Goal: Complete application form

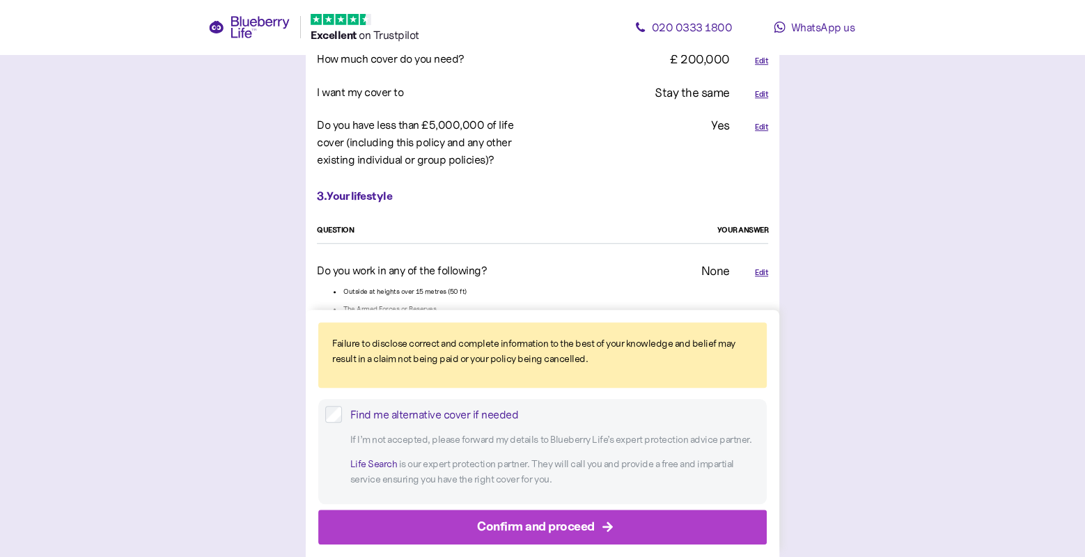
scroll to position [869, 0]
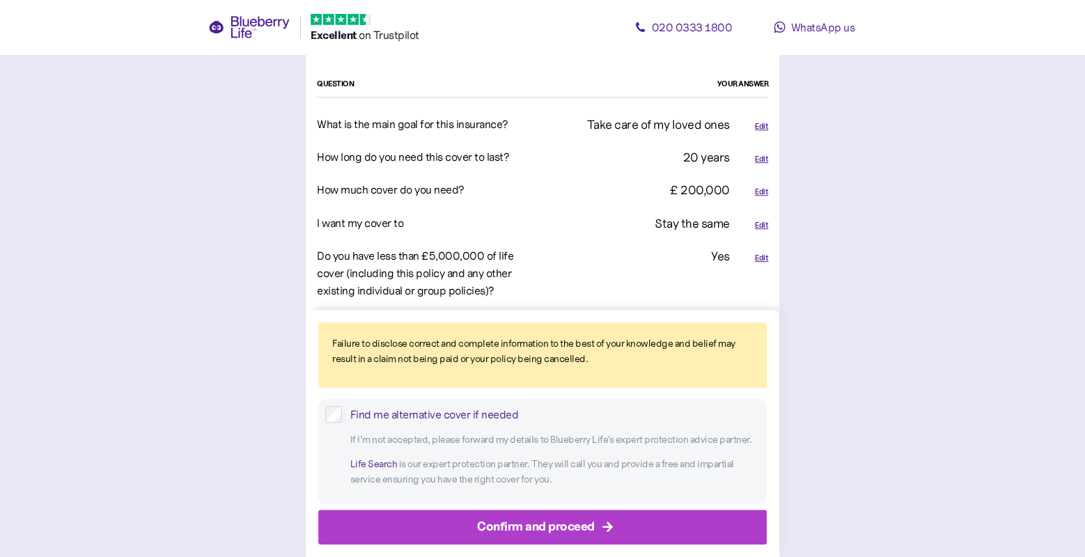
click at [760, 195] on div "Edit" at bounding box center [761, 192] width 13 height 12
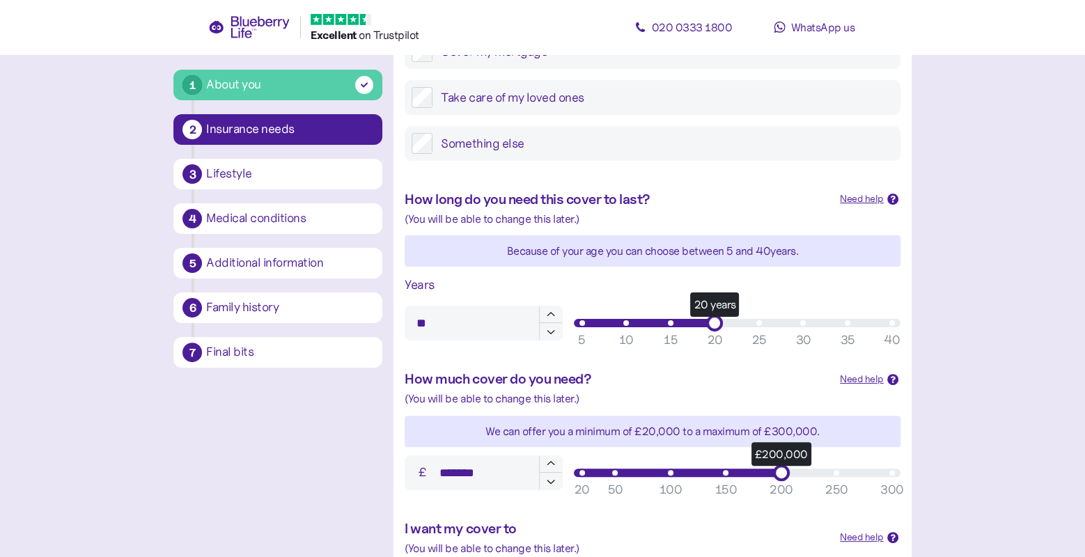
scroll to position [540, 0]
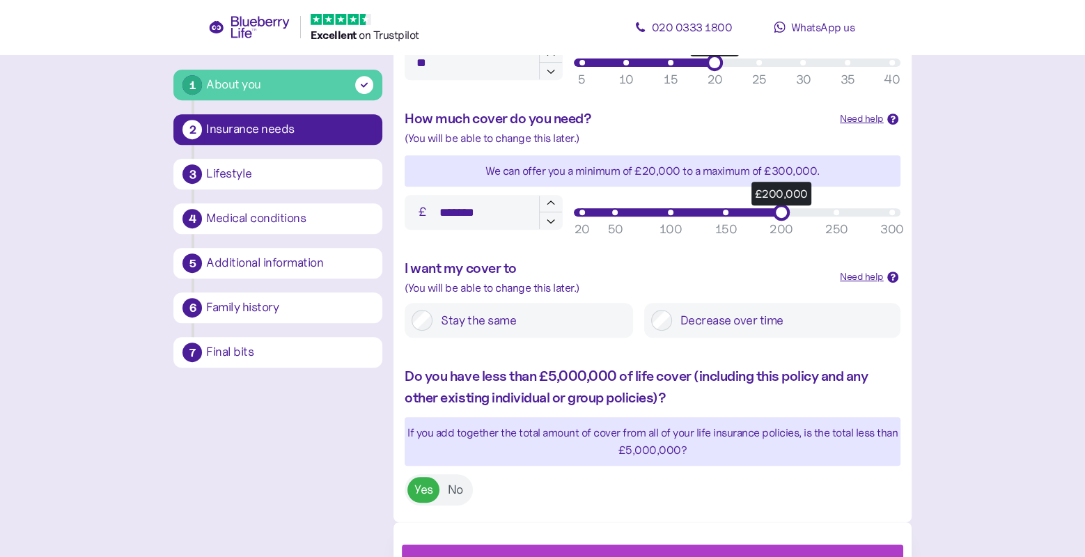
click at [446, 214] on input "*******" at bounding box center [483, 212] width 157 height 35
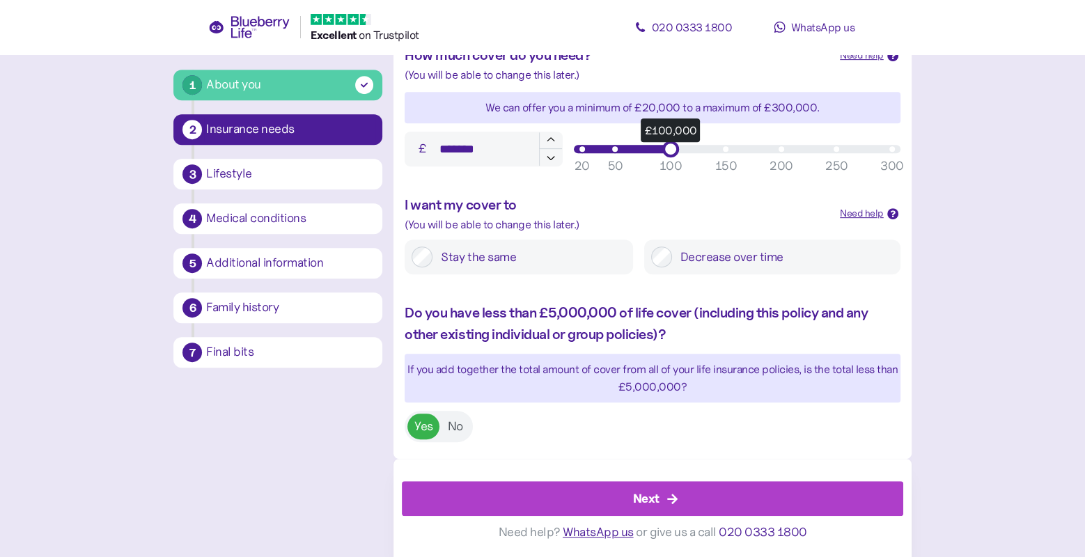
type input "*******"
click at [595, 503] on div "Next" at bounding box center [655, 498] width 469 height 33
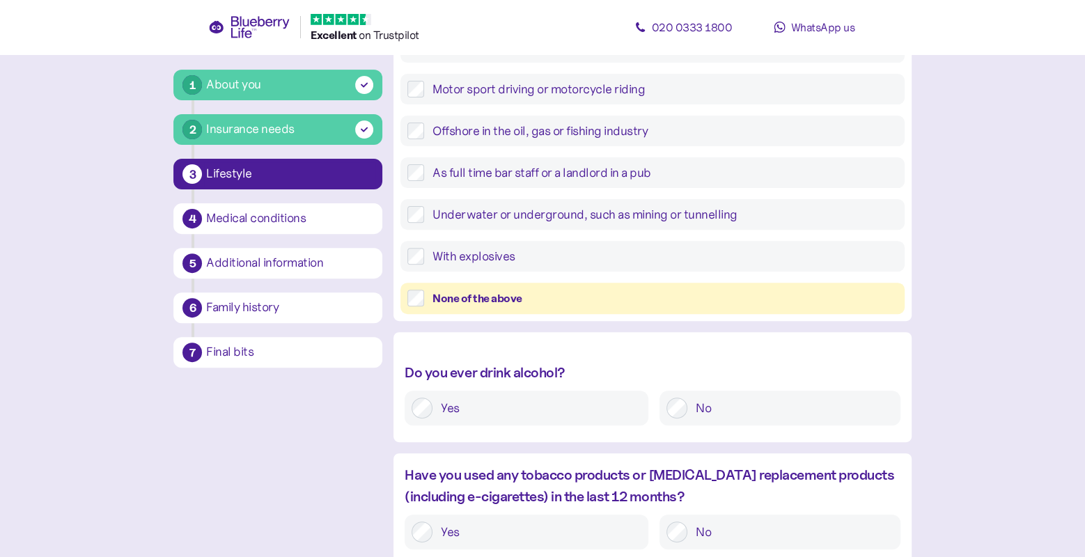
scroll to position [500, 0]
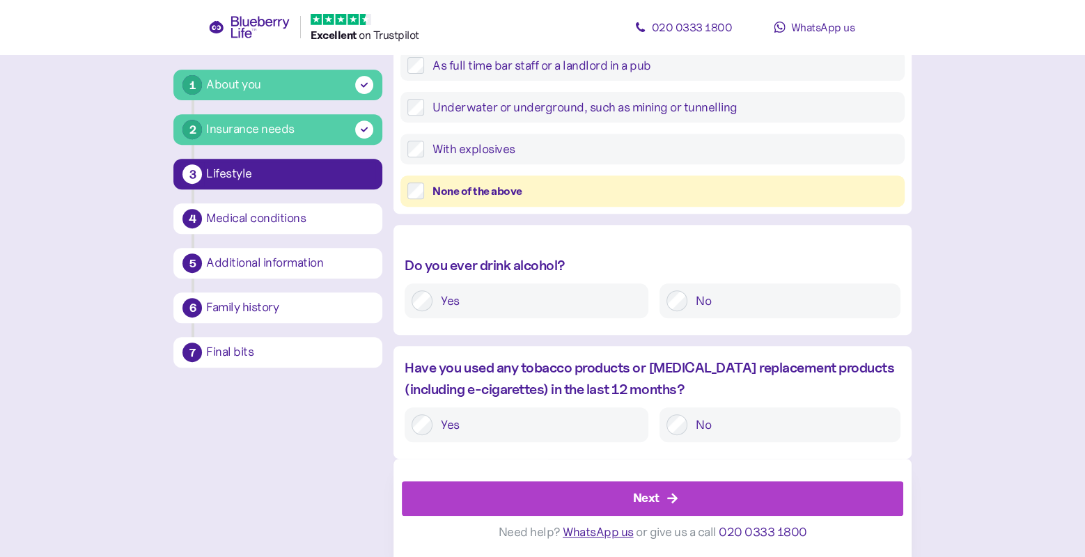
click at [595, 503] on div "Next" at bounding box center [655, 498] width 469 height 33
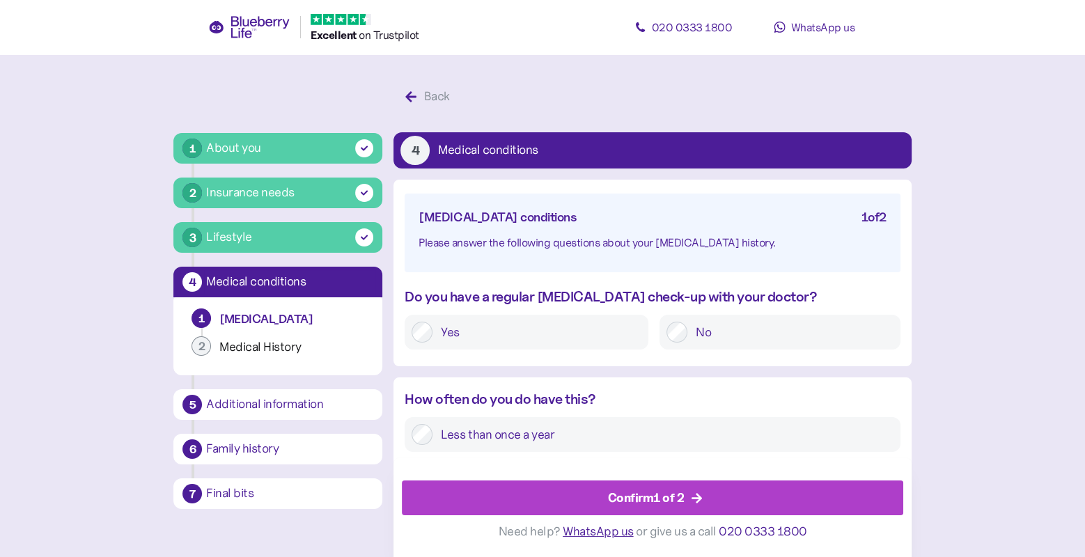
click at [595, 503] on div "Confirm 1 of 2" at bounding box center [655, 498] width 469 height 33
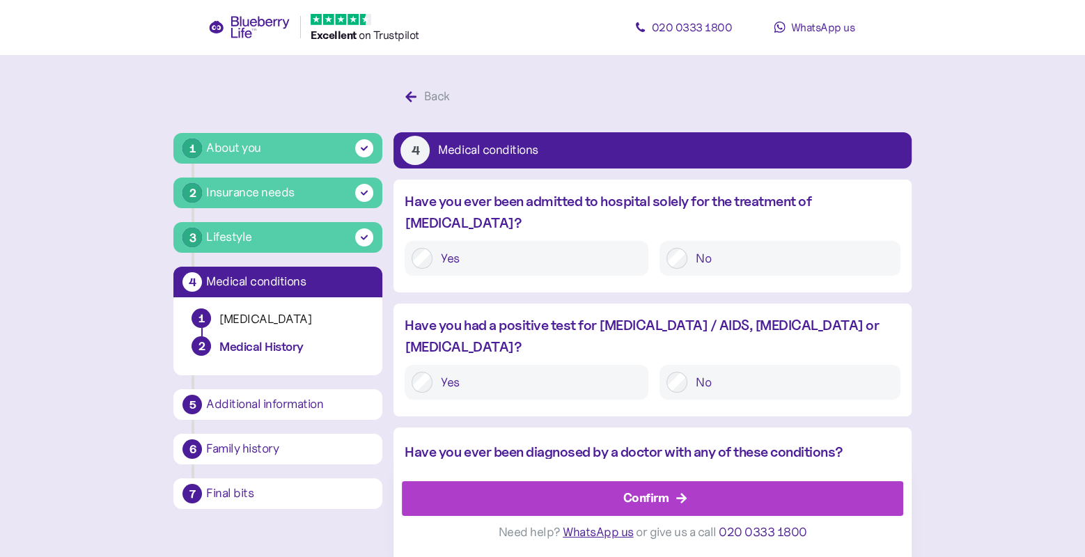
scroll to position [26, 0]
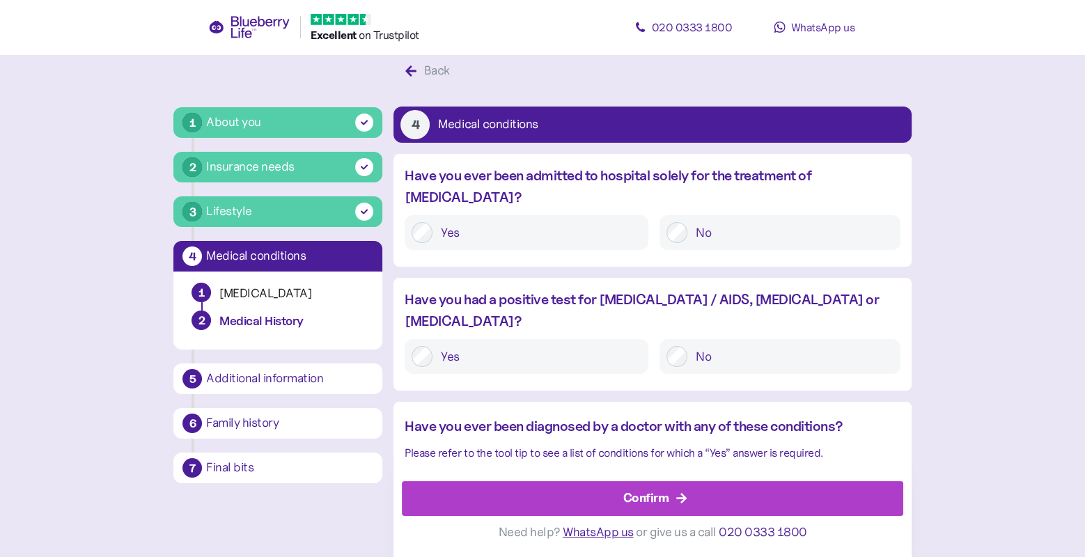
click at [595, 503] on div "Confirm" at bounding box center [655, 498] width 469 height 33
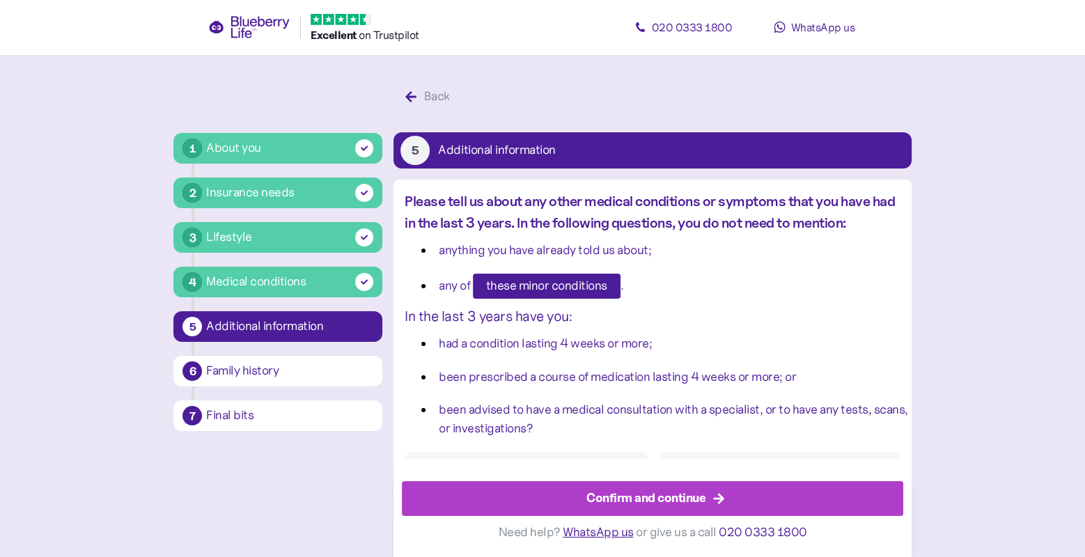
click at [595, 503] on div "Confirm and continue" at bounding box center [645, 498] width 119 height 19
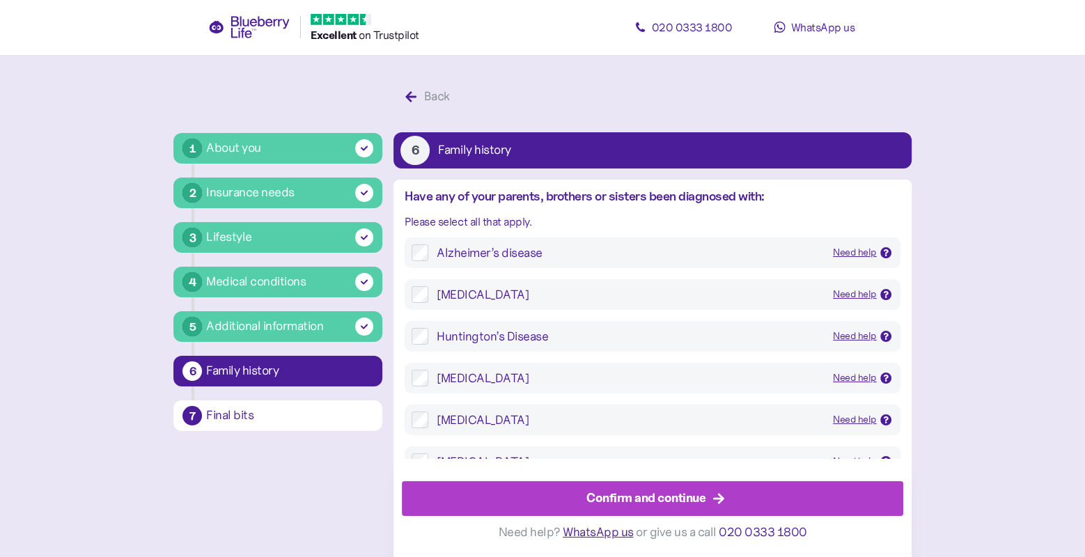
scroll to position [26, 0]
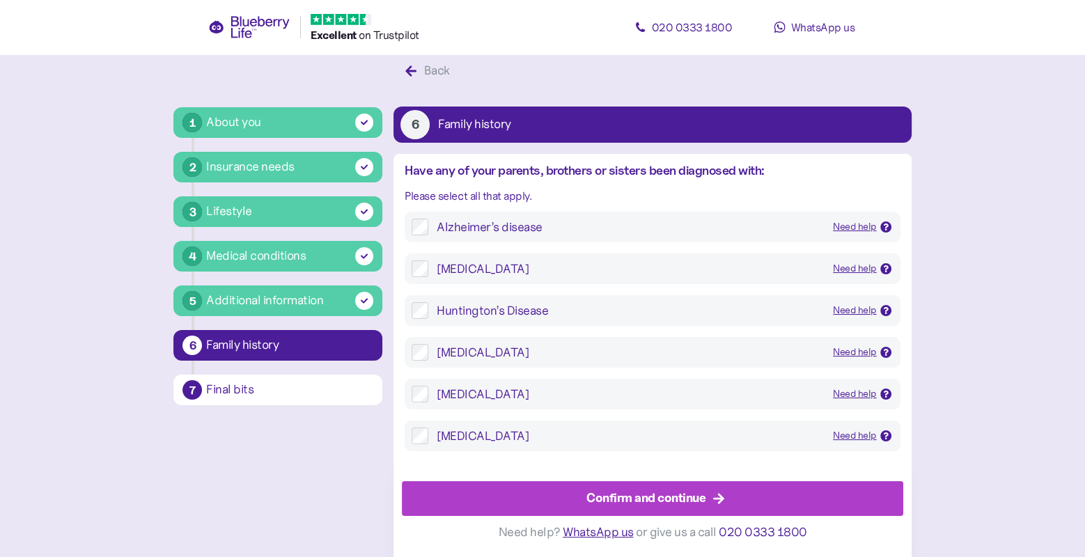
click at [595, 503] on div "Confirm and continue" at bounding box center [645, 498] width 119 height 19
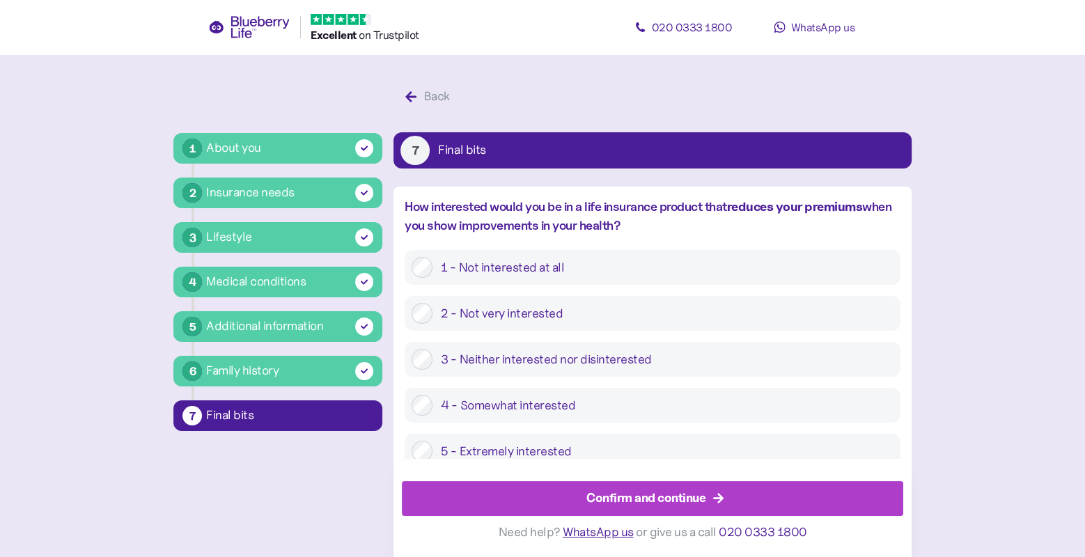
click at [595, 503] on div "Confirm and continue" at bounding box center [645, 498] width 119 height 19
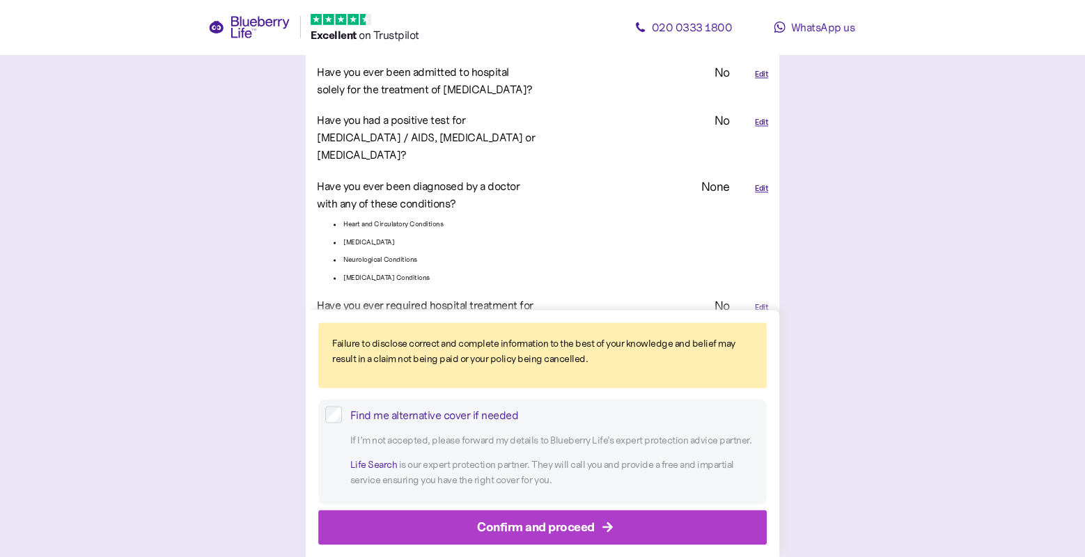
scroll to position [3037, 0]
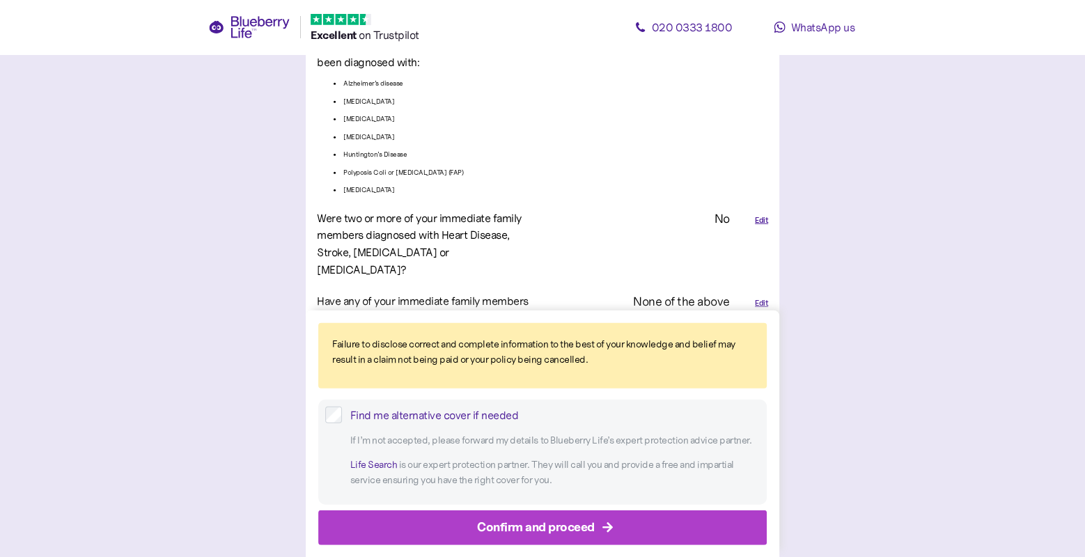
click at [584, 536] on div "Confirm and proceed" at bounding box center [536, 526] width 118 height 19
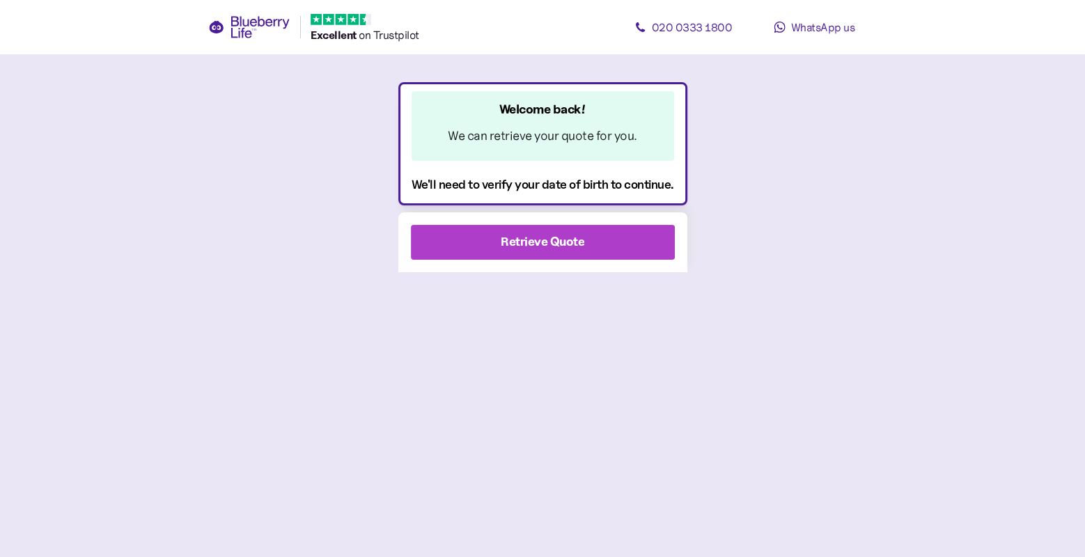
click at [570, 279] on div "Welcome back! We can retrieve your quote for you. We'll need to verify your dat…" at bounding box center [542, 319] width 289 height 475
click at [574, 242] on div "Retrieve Quote" at bounding box center [543, 242] width 84 height 19
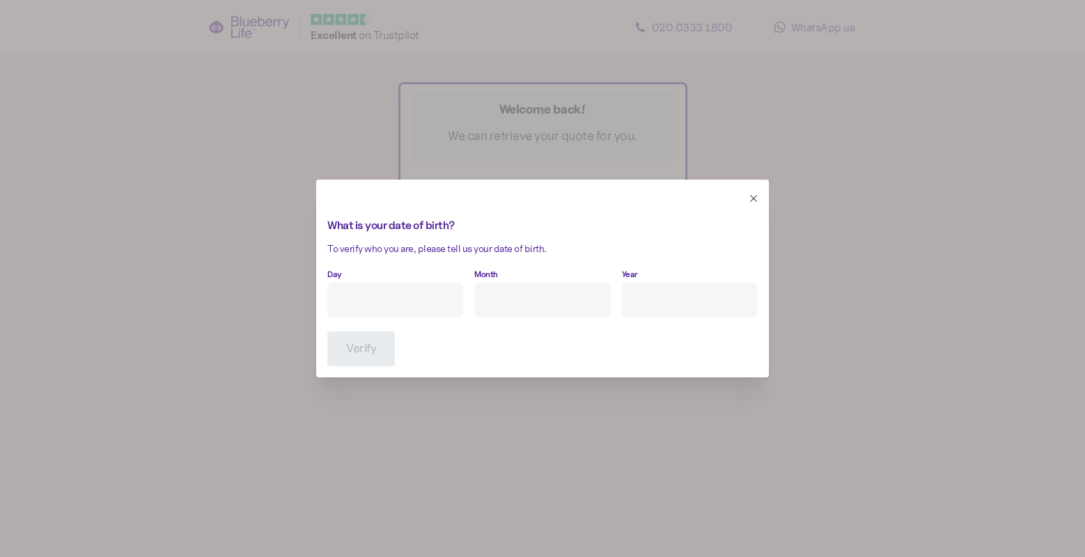
click at [424, 288] on input "Day" at bounding box center [395, 300] width 136 height 35
type input "31"
type input "3"
type input "****"
click at [367, 351] on span "Verify" at bounding box center [361, 348] width 30 height 33
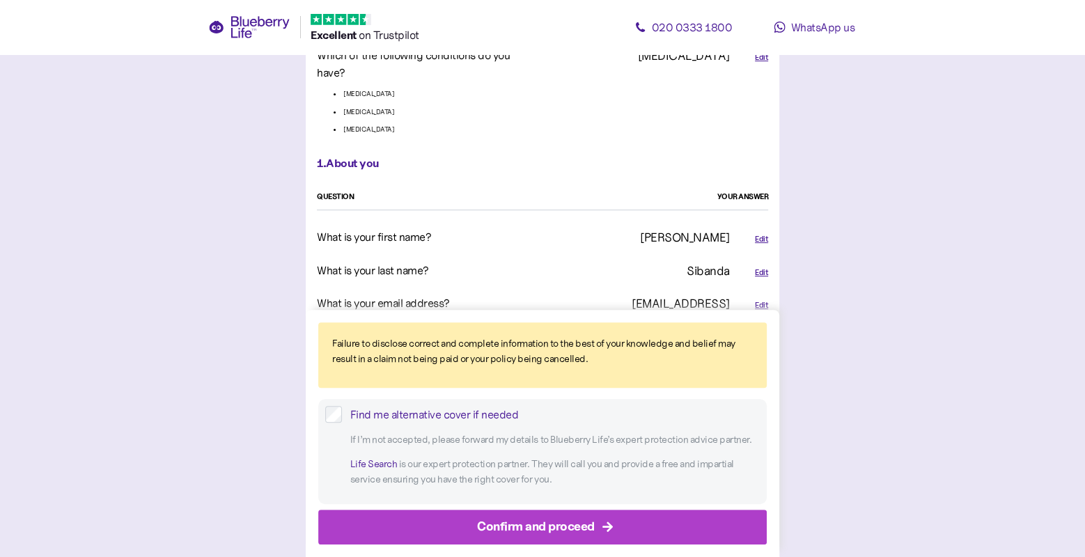
scroll to position [532, 0]
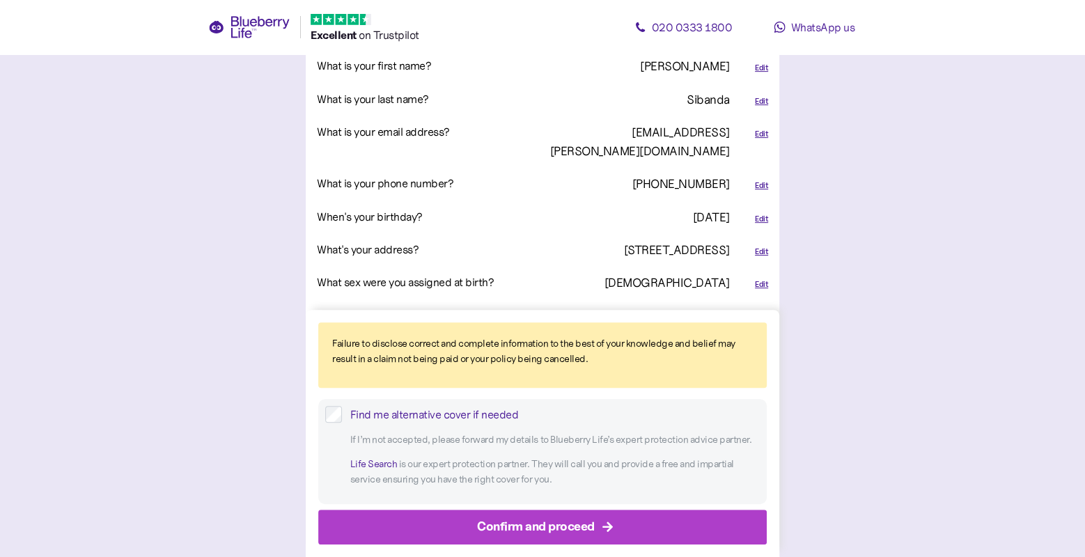
click at [760, 128] on div "Edit" at bounding box center [761, 134] width 13 height 12
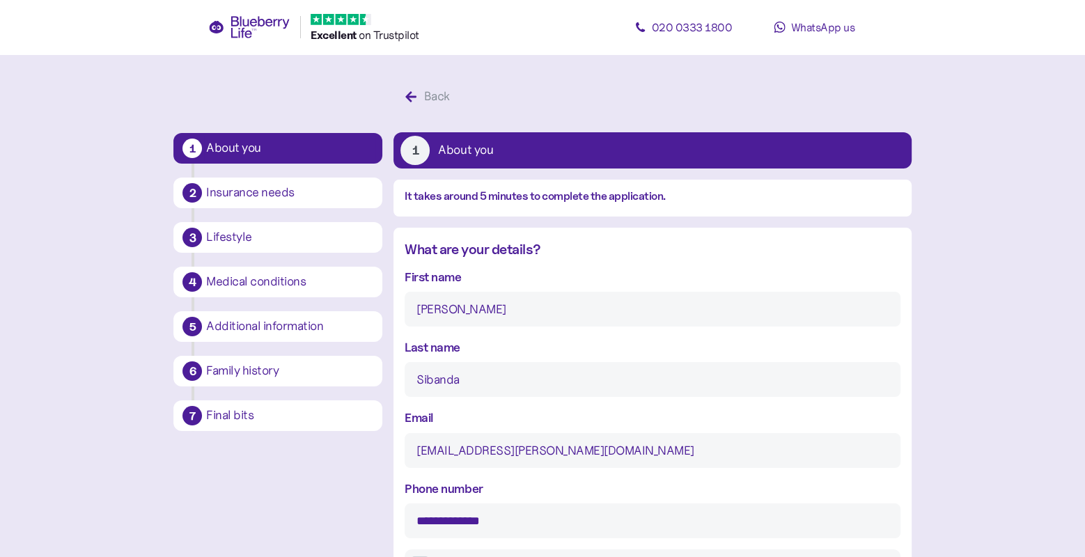
type input "31"
type input "3"
type input "****"
type input "***"
type input "**"
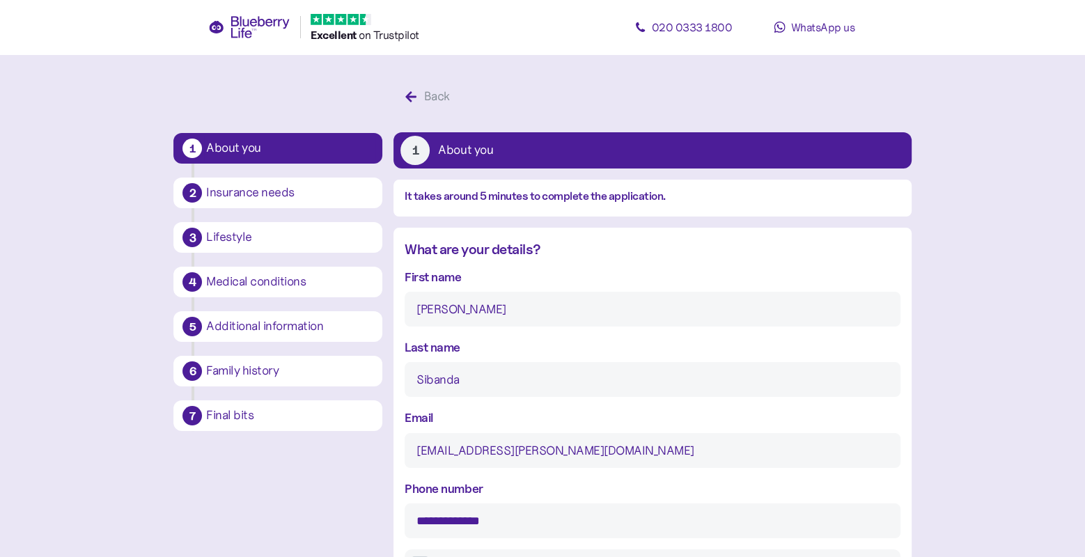
scroll to position [182, 0]
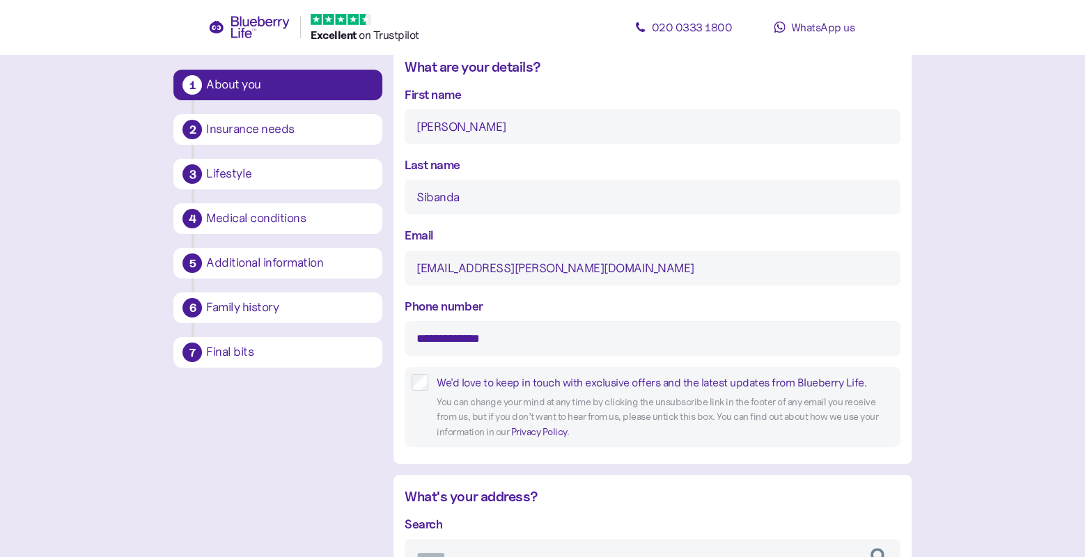
click at [446, 273] on input "[EMAIL_ADDRESS][PERSON_NAME][DOMAIN_NAME]" at bounding box center [652, 268] width 495 height 35
type input "[PERSON_NAME][EMAIL_ADDRESS][PERSON_NAME][DOMAIN_NAME]"
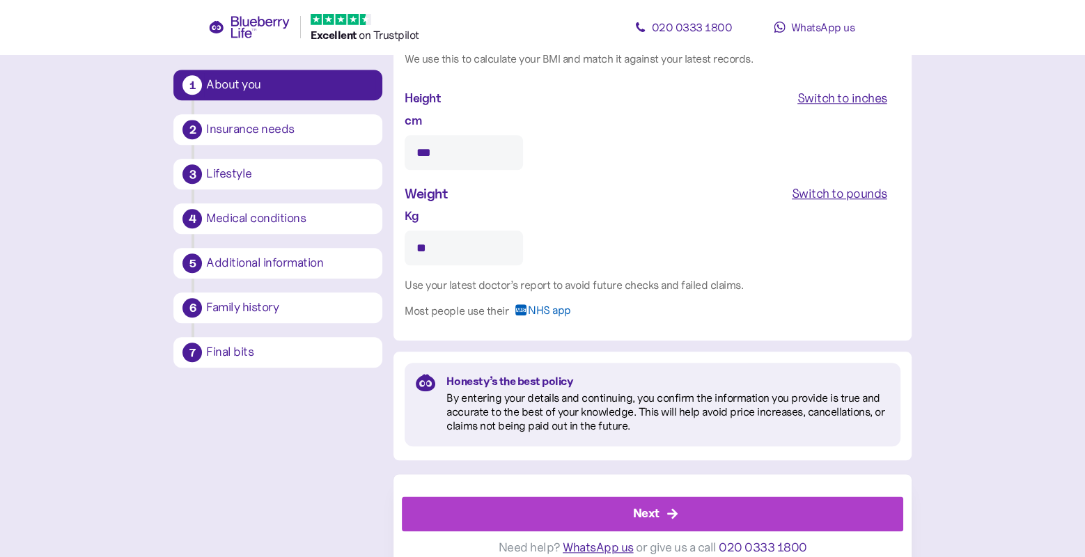
scroll to position [1378, 0]
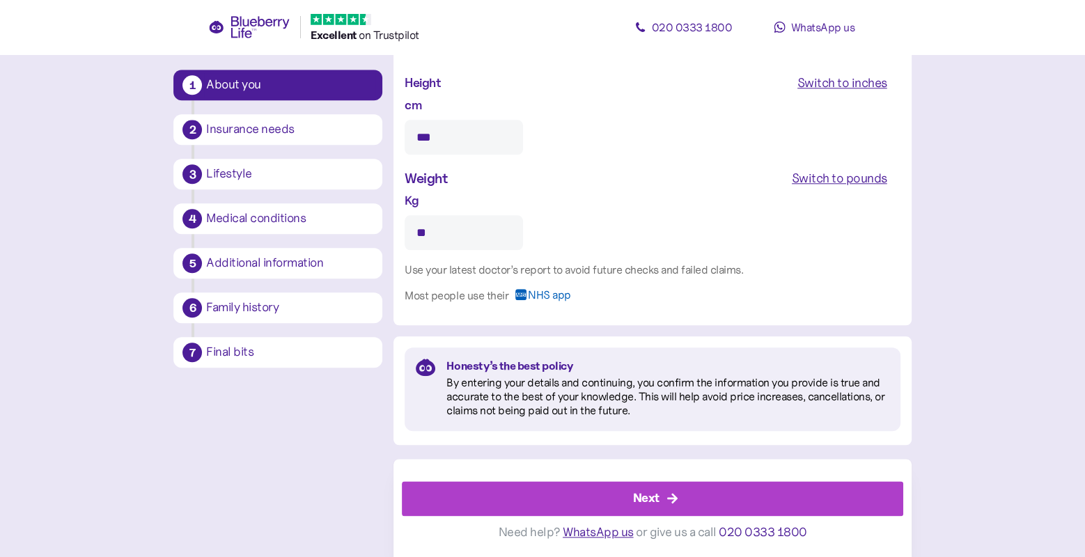
click at [678, 494] on div "Next" at bounding box center [655, 498] width 469 height 33
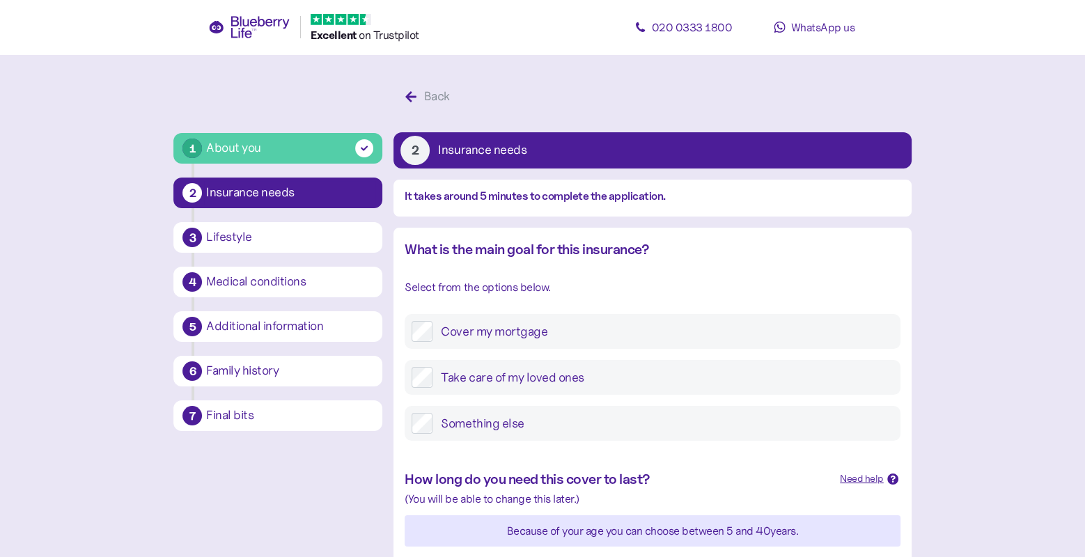
scroll to position [604, 0]
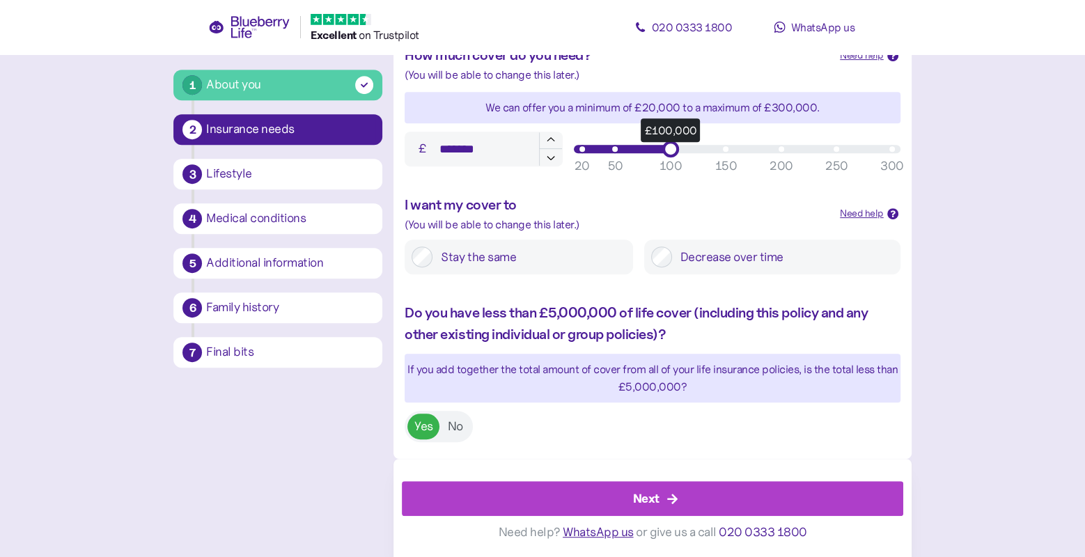
click at [680, 509] on div "Next" at bounding box center [655, 498] width 469 height 33
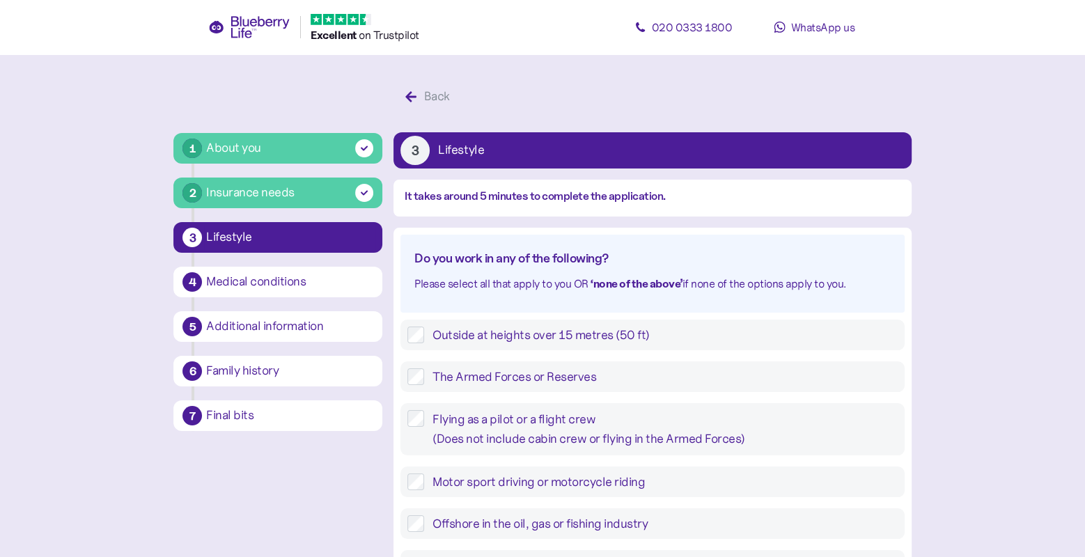
scroll to position [500, 0]
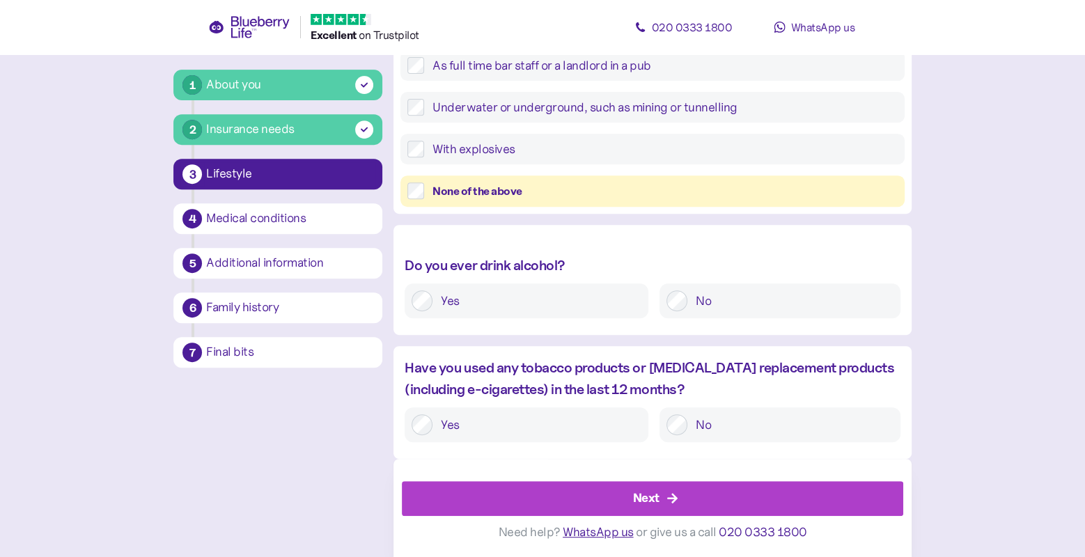
click at [674, 495] on icon "button" at bounding box center [672, 498] width 13 height 13
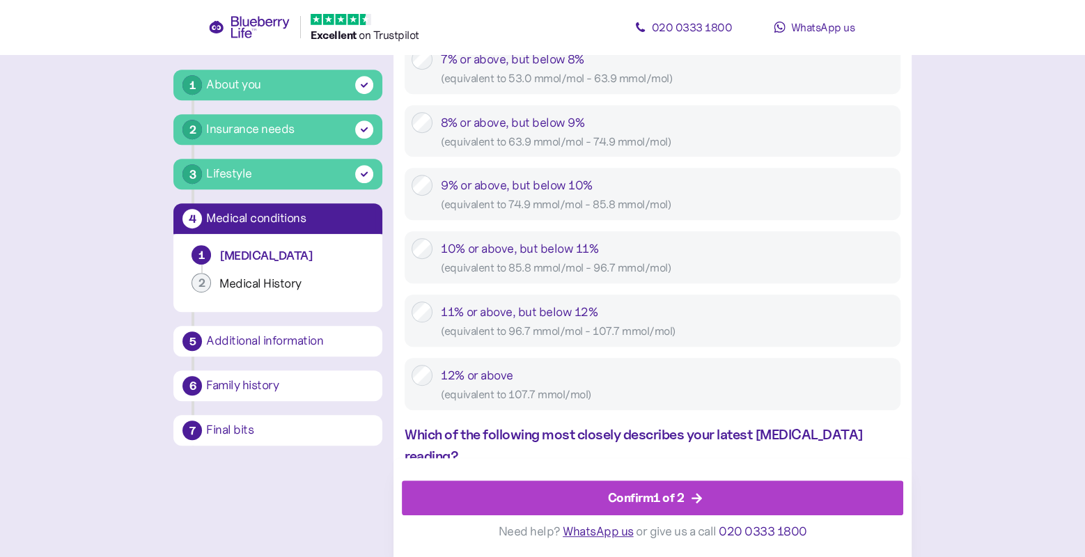
scroll to position [853, 0]
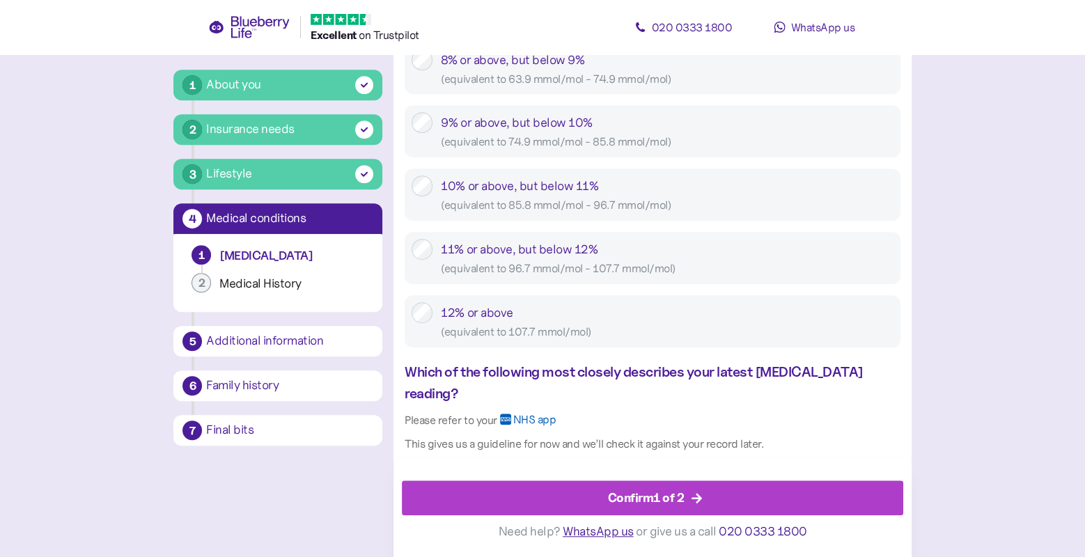
click at [674, 495] on div "Confirm 1 of 2" at bounding box center [646, 498] width 77 height 19
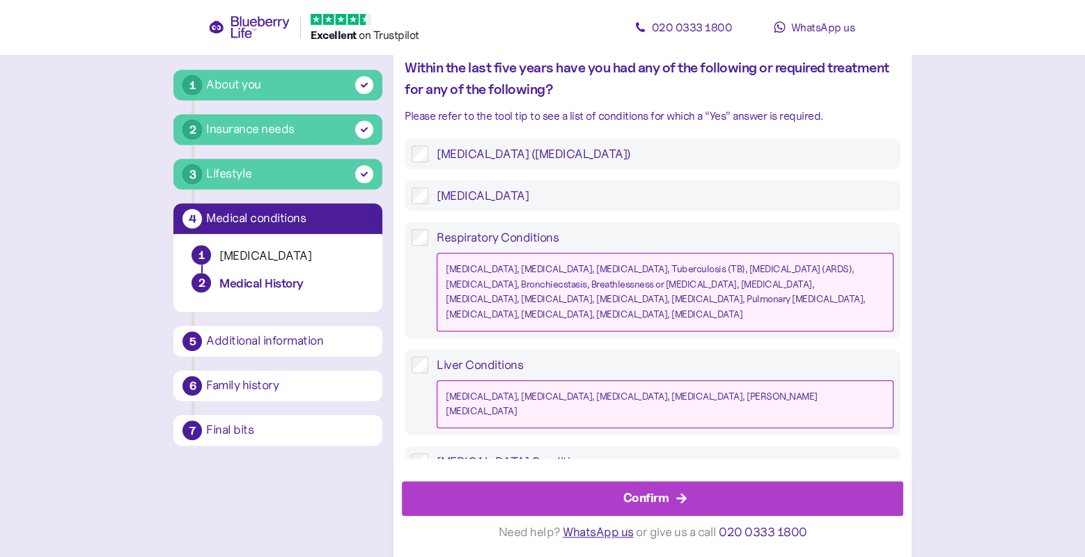
scroll to position [1110, 0]
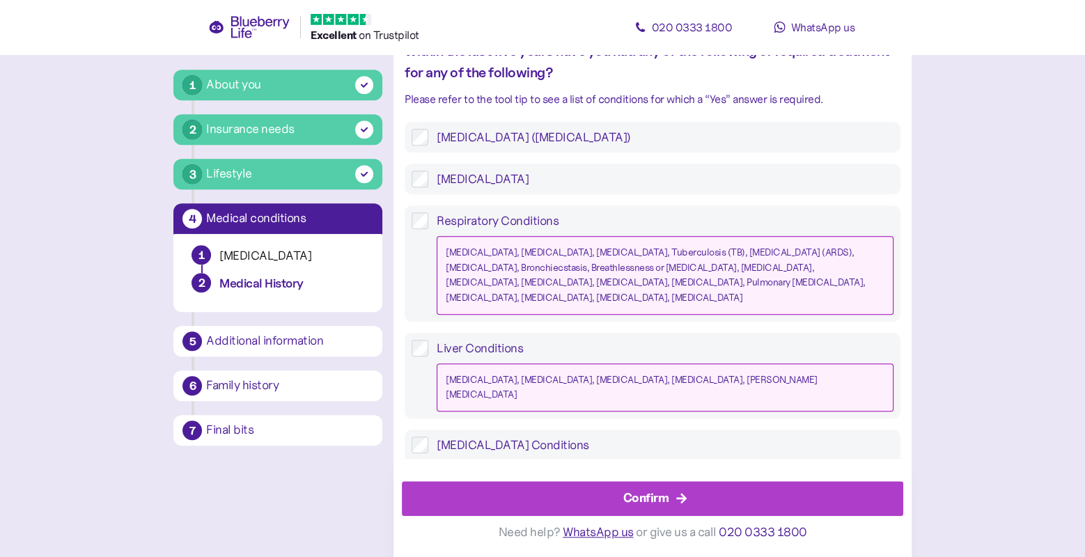
click at [674, 495] on div "Confirm" at bounding box center [655, 498] width 469 height 33
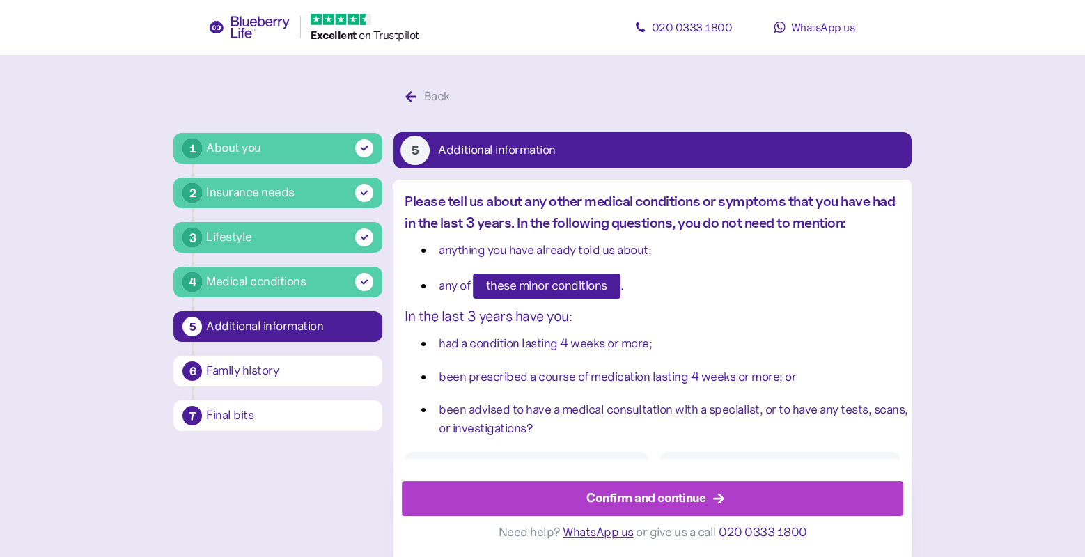
click at [674, 495] on div "Confirm and continue" at bounding box center [645, 498] width 119 height 19
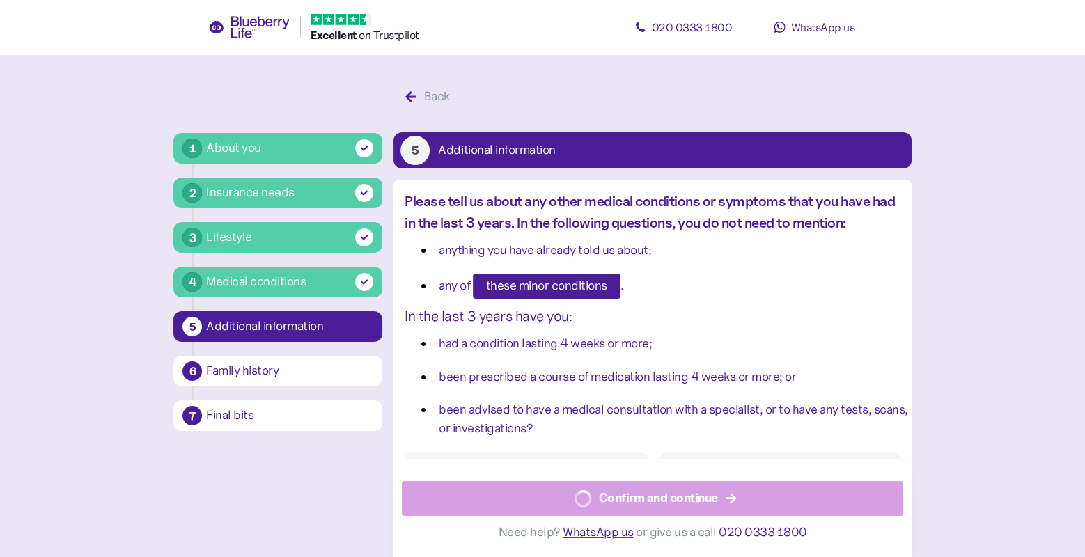
scroll to position [26, 0]
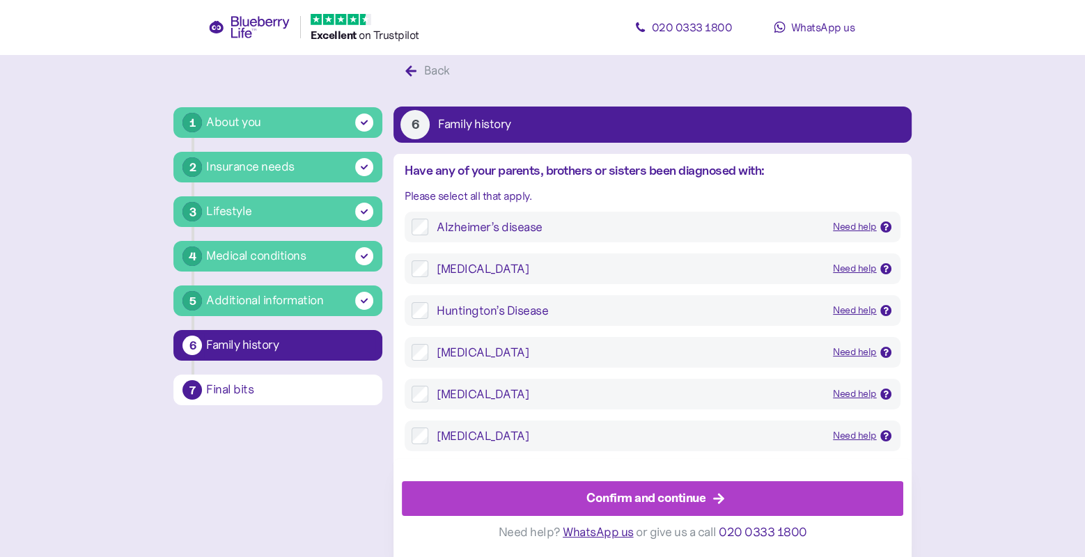
click at [674, 495] on div "Confirm and continue" at bounding box center [645, 498] width 119 height 19
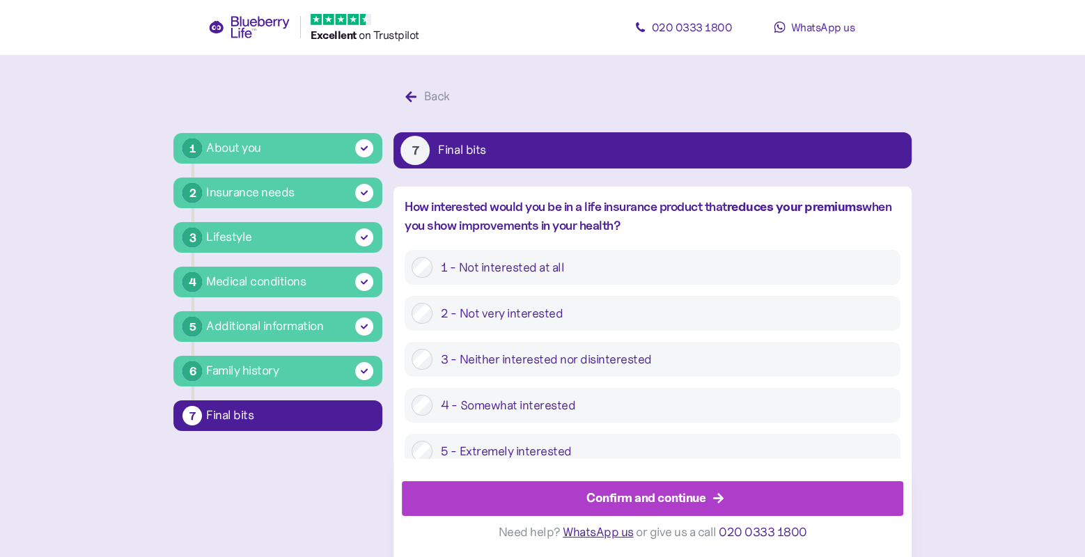
click at [674, 495] on div "Confirm and continue" at bounding box center [645, 498] width 119 height 19
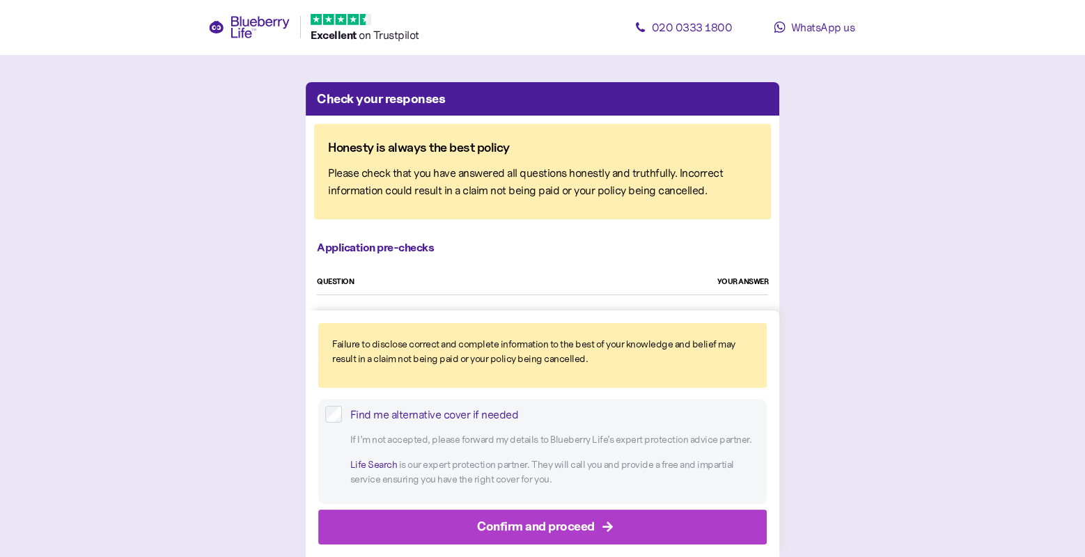
click at [666, 525] on div "Confirm and proceed" at bounding box center [545, 526] width 417 height 33
